Goal: Transaction & Acquisition: Book appointment/travel/reservation

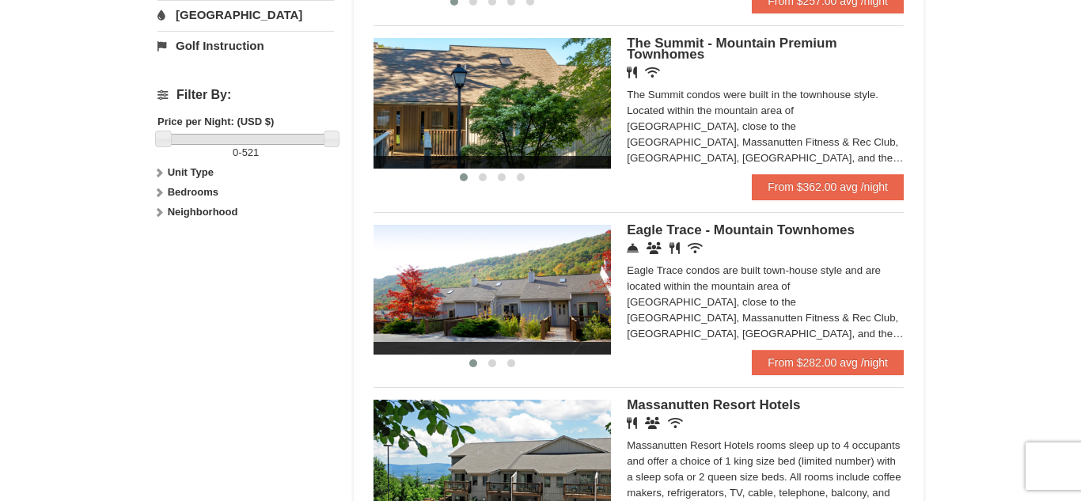
scroll to position [670, 0]
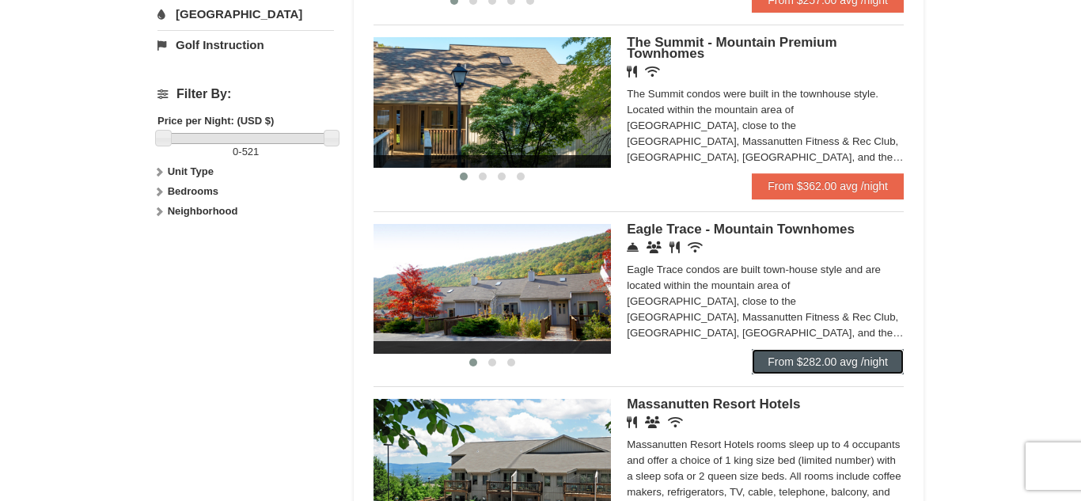
click at [835, 362] on link "From $282.00 avg /night" at bounding box center [828, 361] width 152 height 25
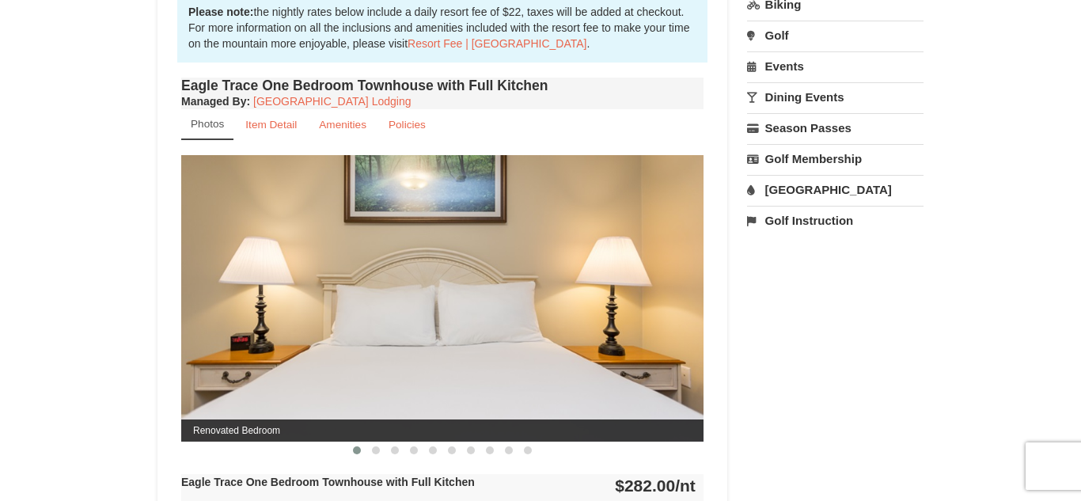
scroll to position [527, 0]
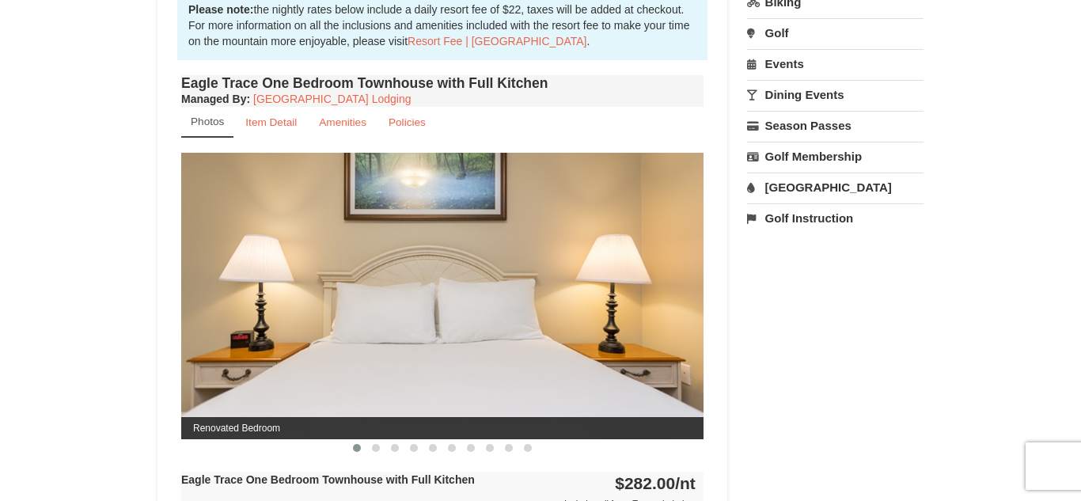
click at [689, 329] on img at bounding box center [442, 296] width 522 height 286
click at [380, 447] on button at bounding box center [375, 448] width 19 height 16
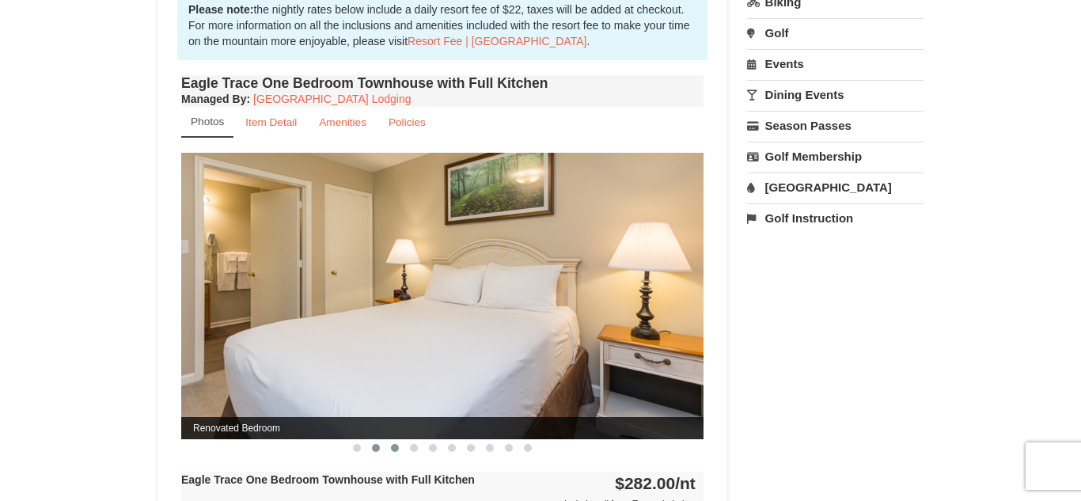
click at [396, 449] on span at bounding box center [395, 448] width 8 height 8
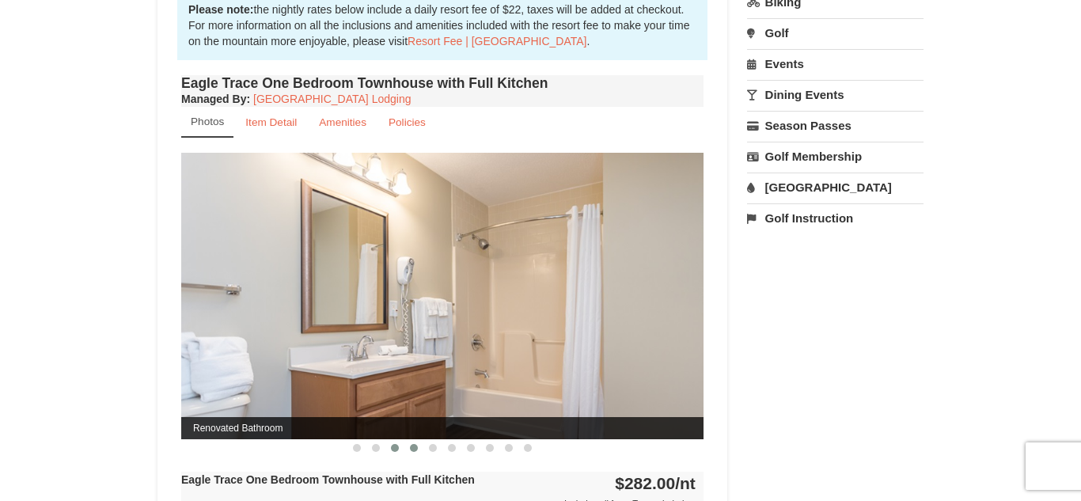
click at [417, 449] on button at bounding box center [413, 448] width 19 height 16
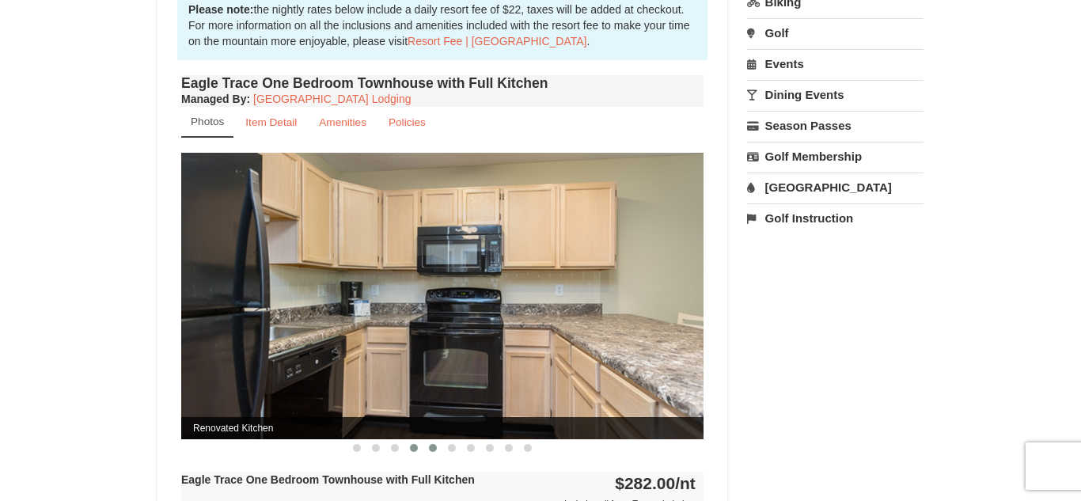
click at [436, 452] on button at bounding box center [432, 448] width 19 height 16
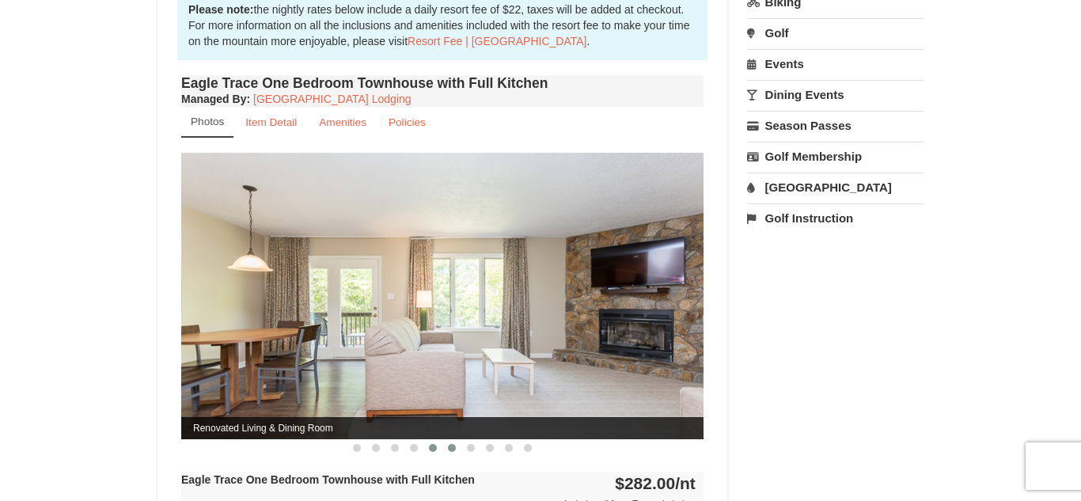
click at [453, 451] on button at bounding box center [451, 448] width 19 height 16
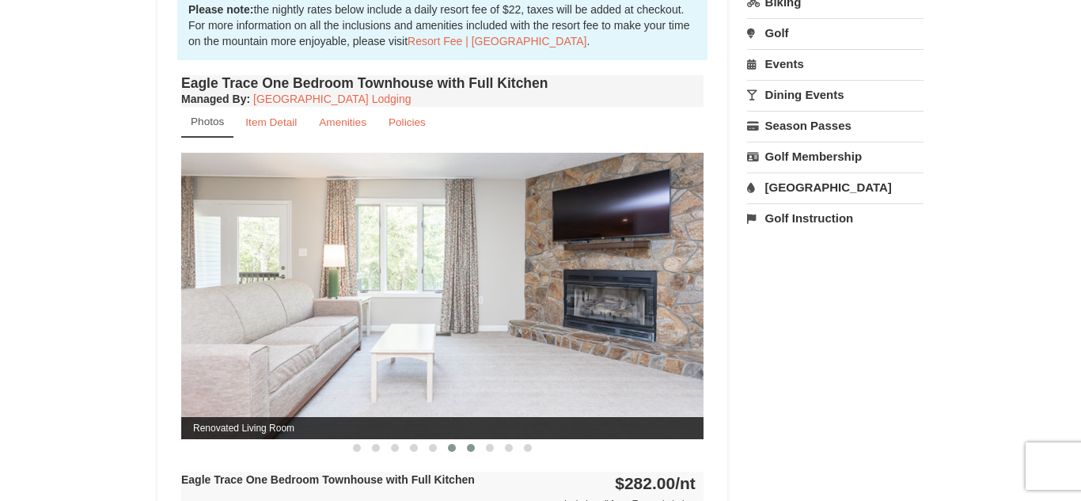
click at [472, 451] on span at bounding box center [471, 448] width 8 height 8
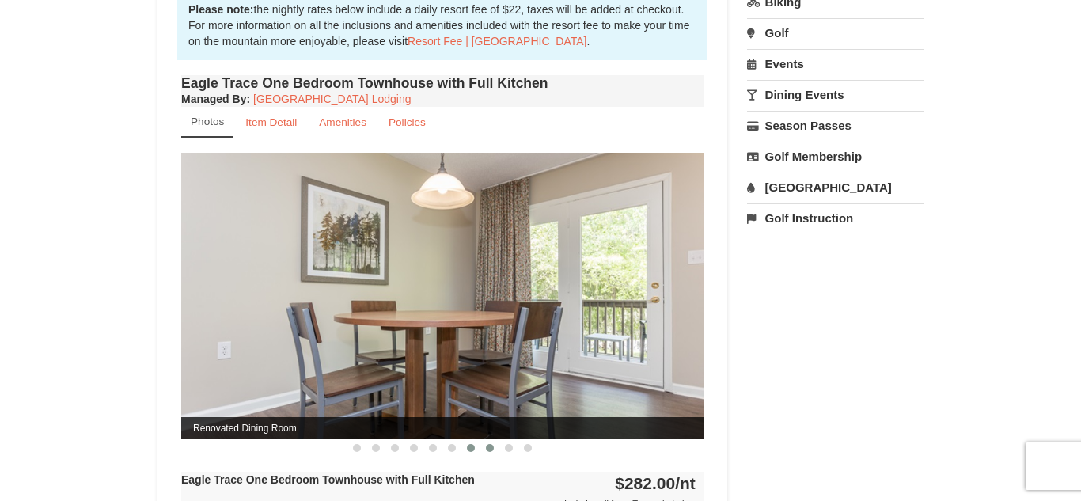
click at [485, 451] on button at bounding box center [489, 448] width 19 height 16
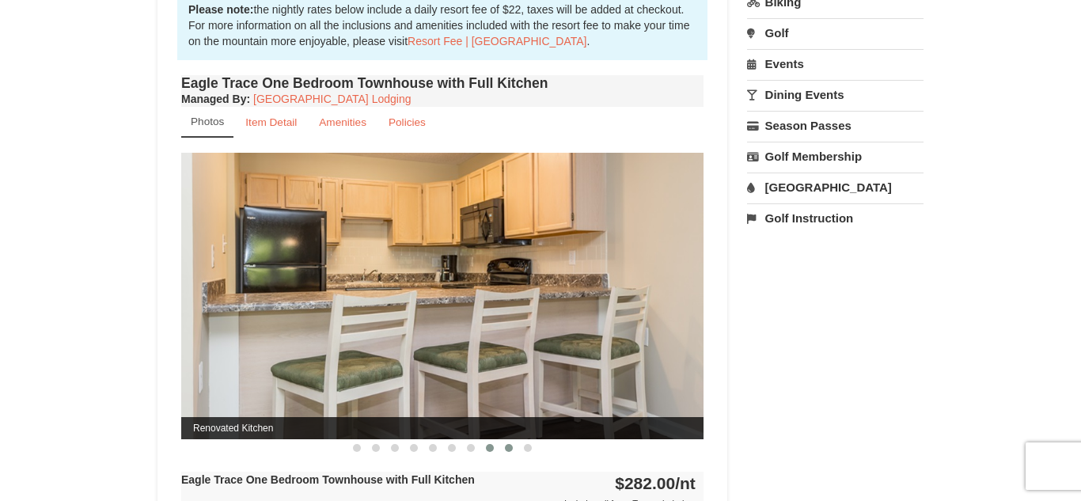
click at [507, 450] on span at bounding box center [509, 448] width 8 height 8
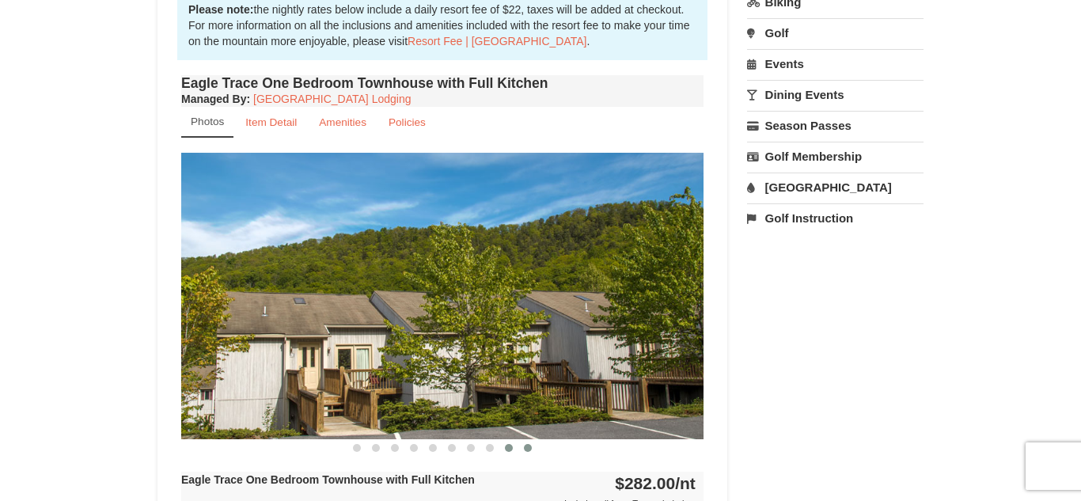
click at [528, 453] on button at bounding box center [527, 448] width 19 height 16
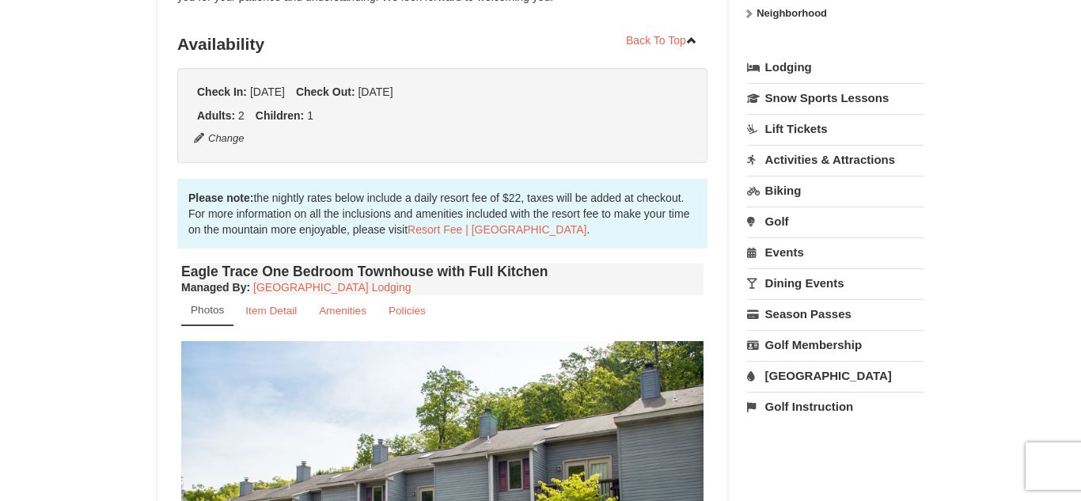
scroll to position [336, 0]
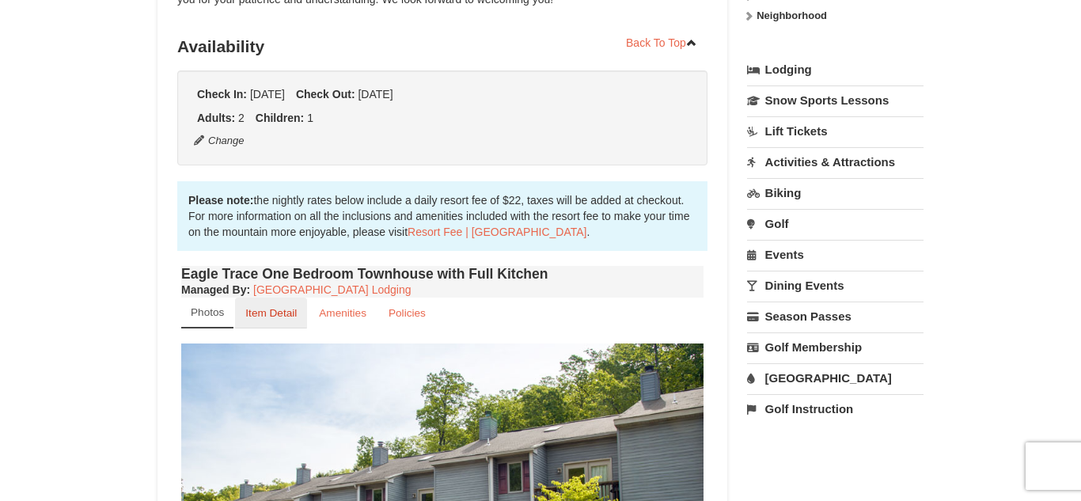
click at [275, 316] on small "Item Detail" at bounding box center [270, 313] width 51 height 12
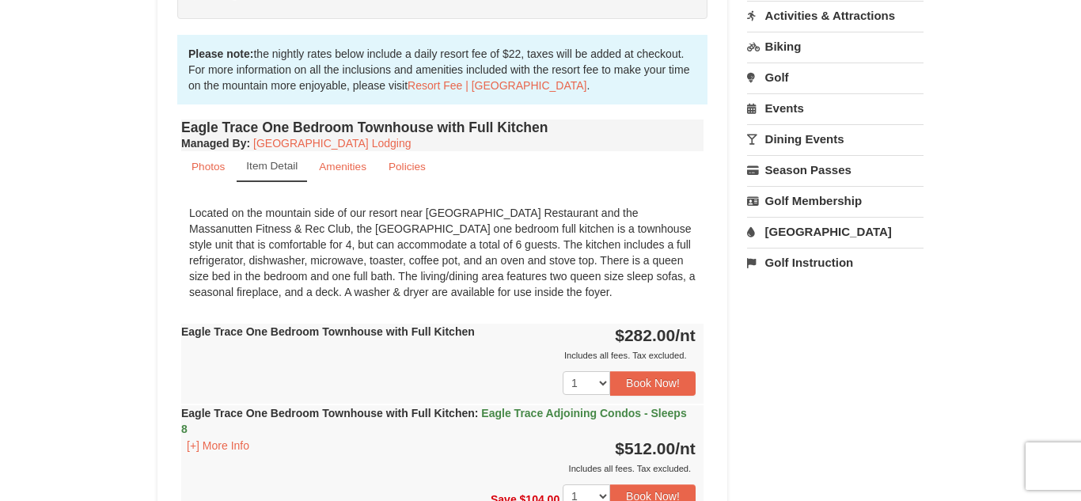
scroll to position [488, 0]
